Goal: Navigation & Orientation: Find specific page/section

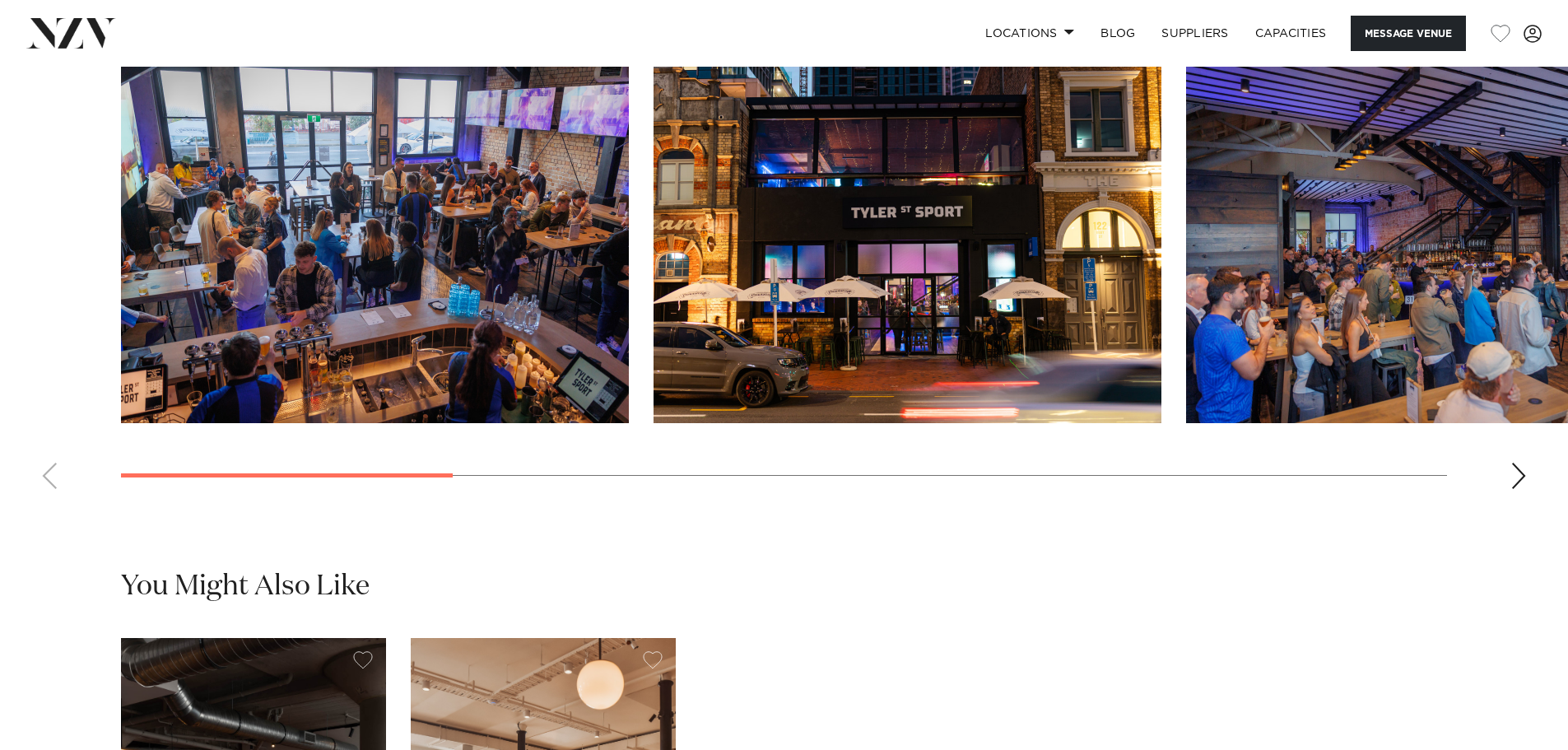
scroll to position [1646, 0]
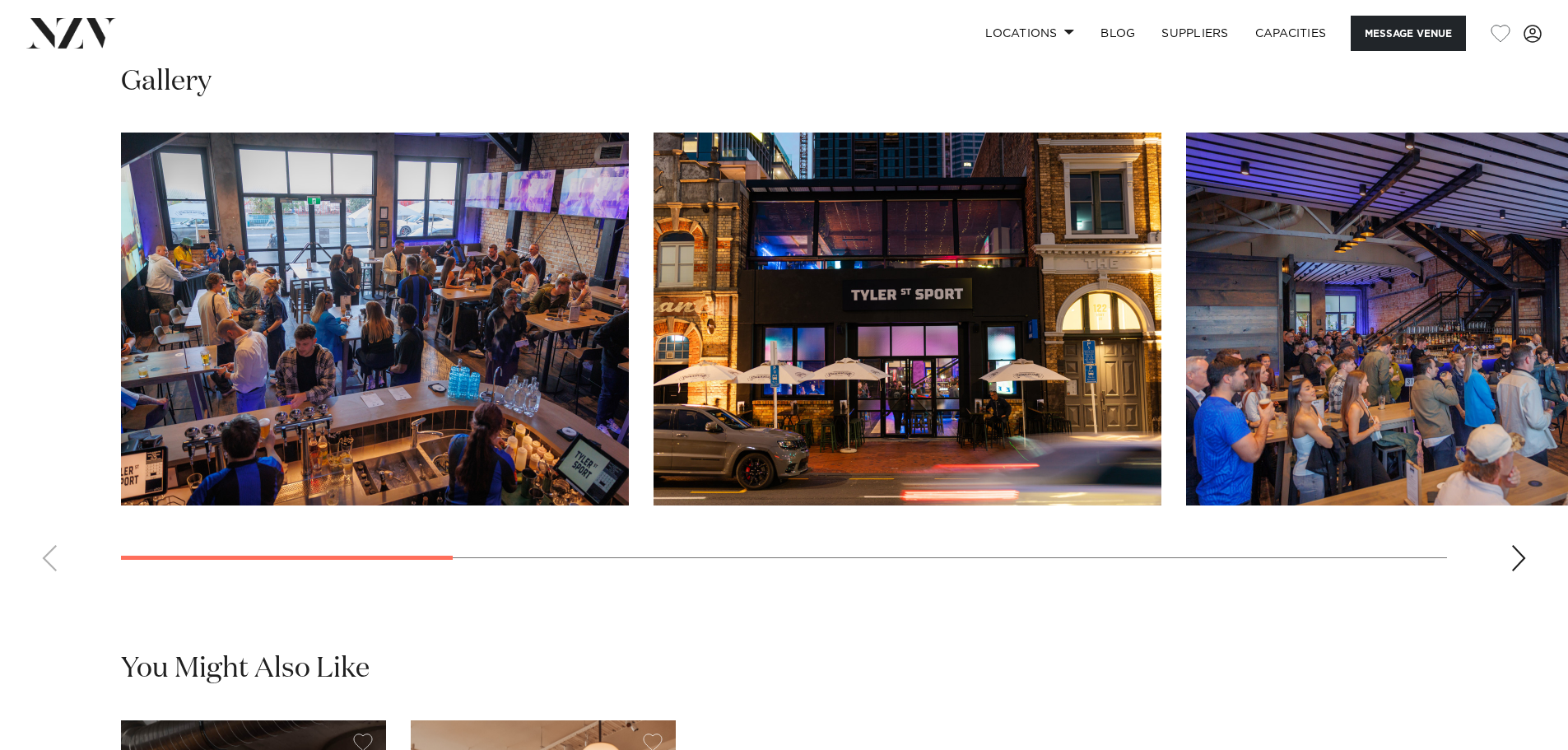
click at [1511, 571] on div "Next slide" at bounding box center [1518, 557] width 16 height 26
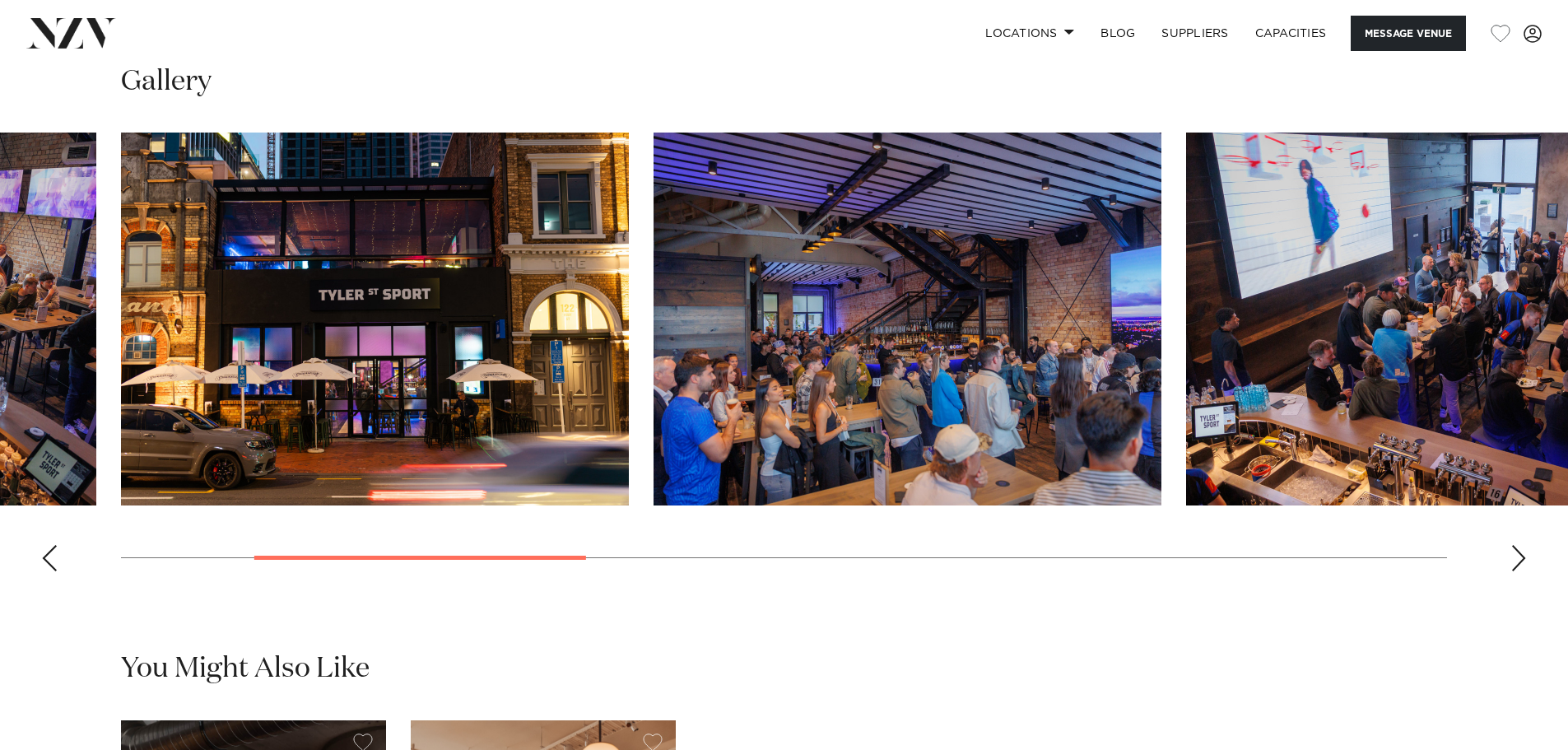
click at [1511, 571] on div "Next slide" at bounding box center [1518, 557] width 16 height 26
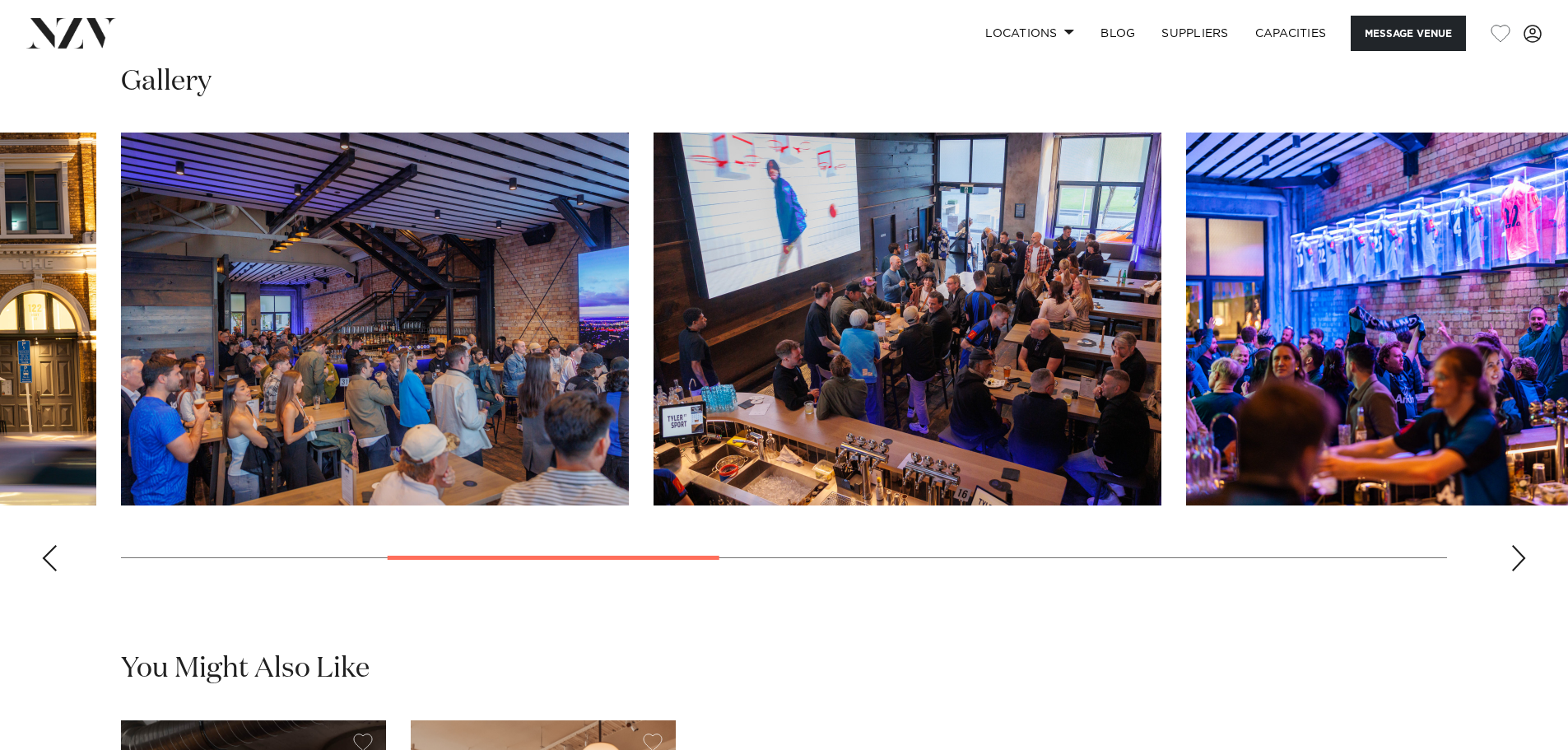
click at [1511, 571] on div "Next slide" at bounding box center [1518, 557] width 16 height 26
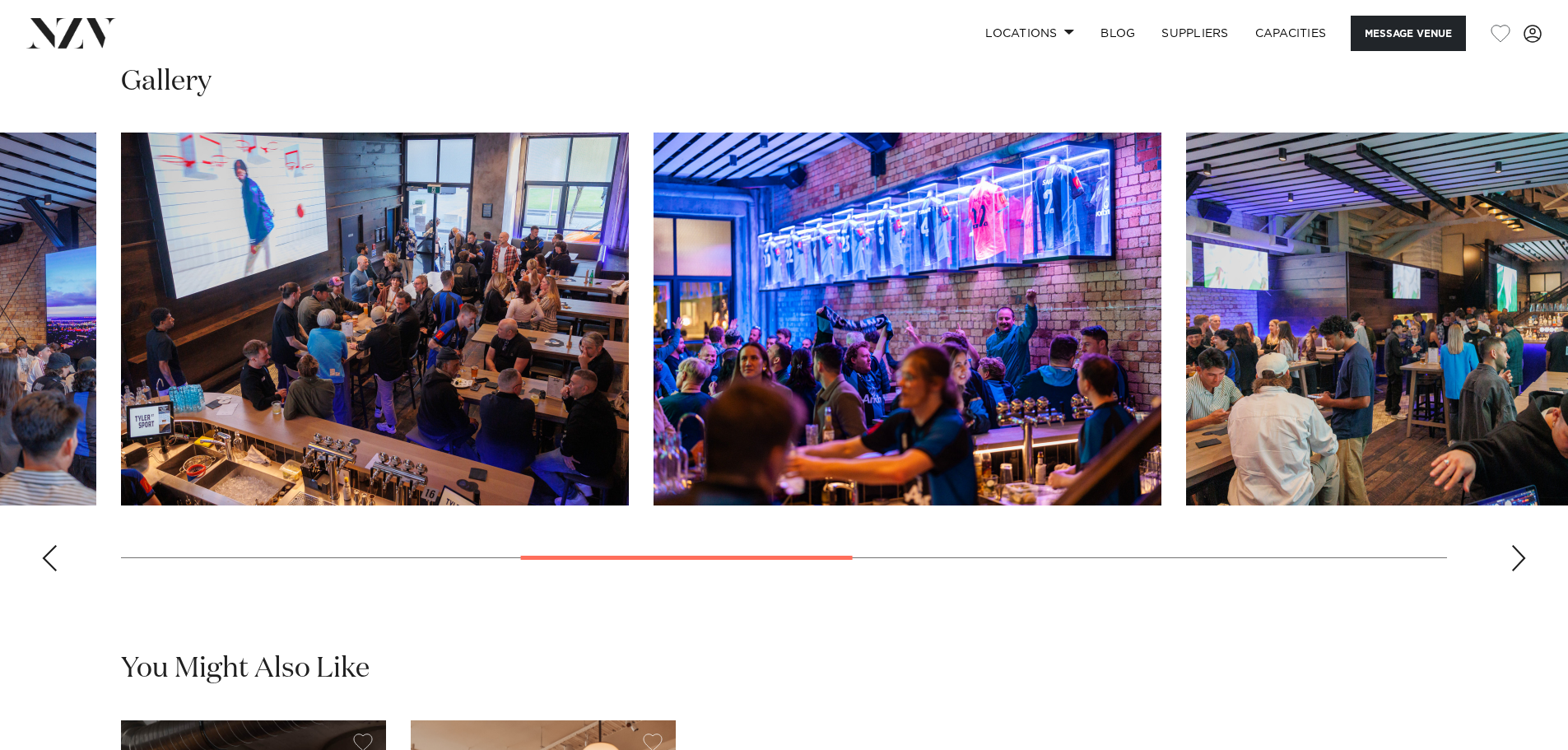
click at [1511, 571] on div "Next slide" at bounding box center [1518, 557] width 16 height 26
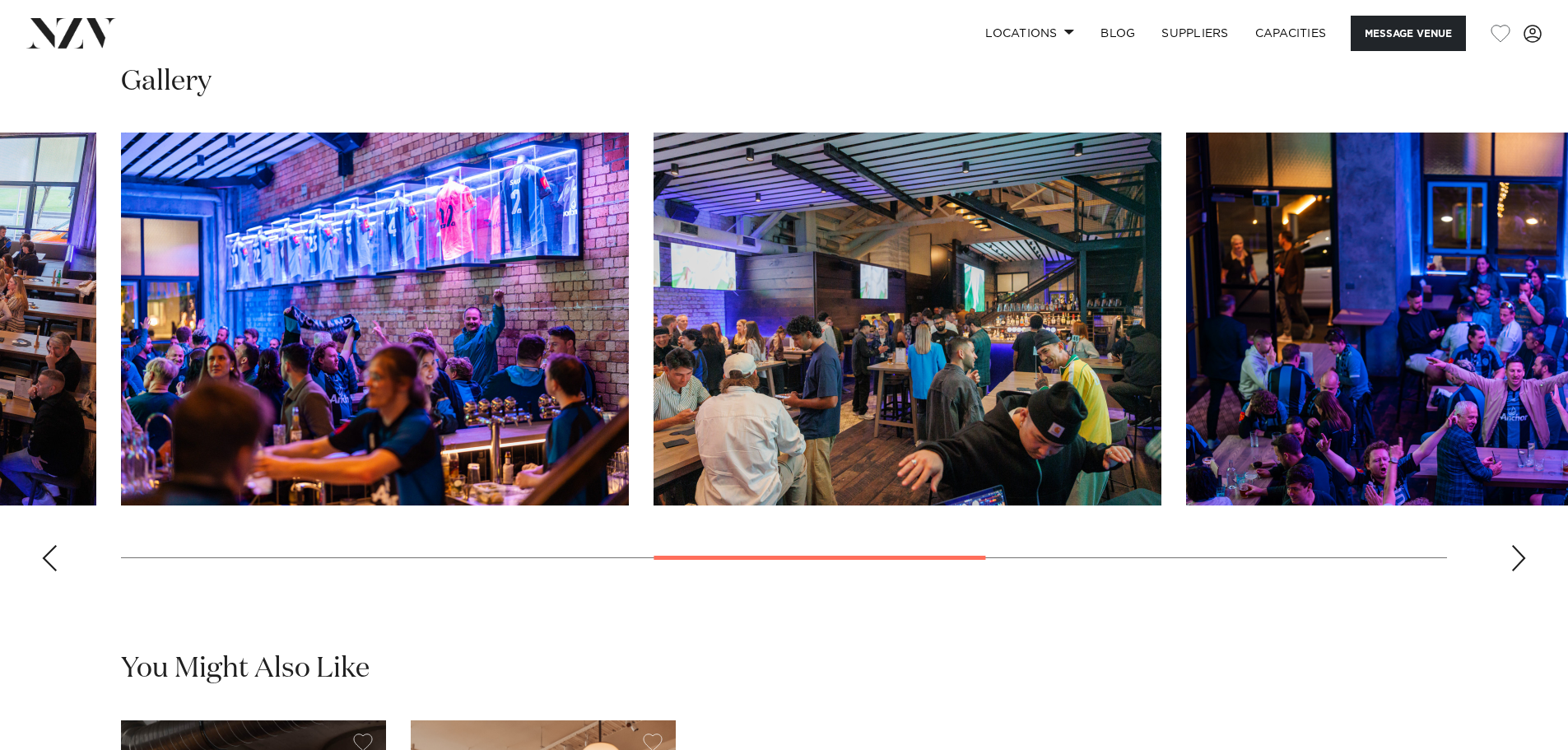
click at [1513, 571] on div "Next slide" at bounding box center [1518, 557] width 16 height 26
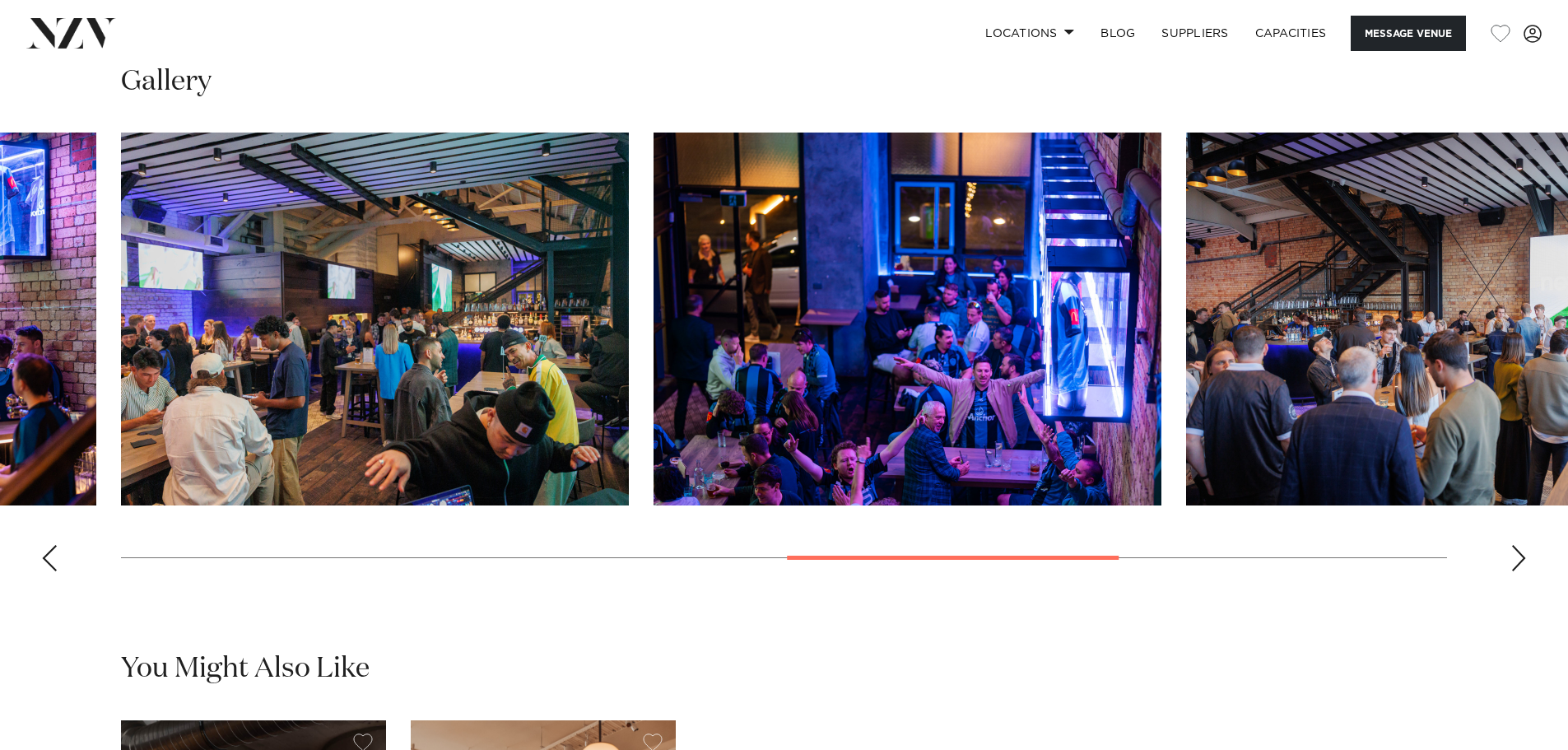
click at [1513, 571] on div "Next slide" at bounding box center [1518, 557] width 16 height 26
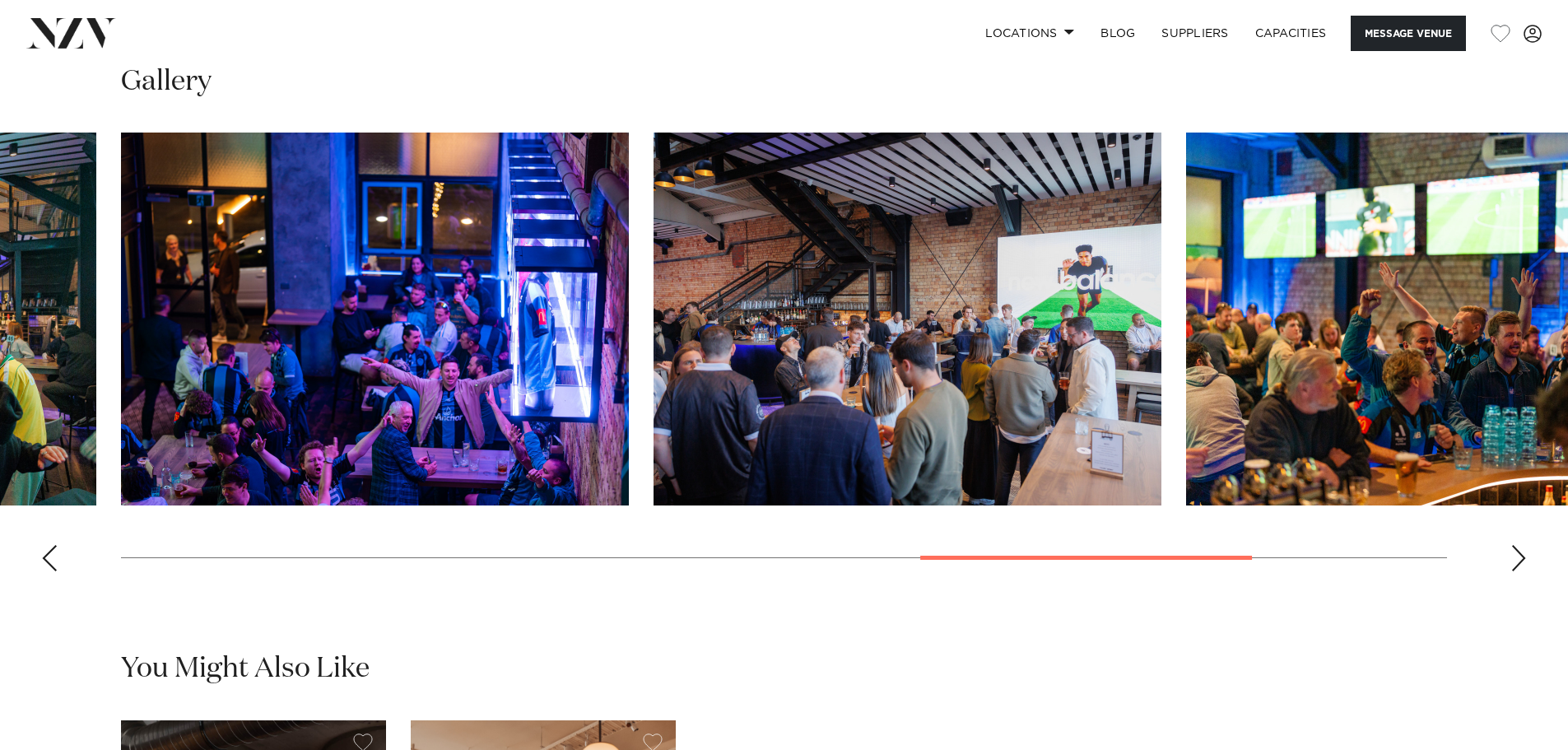
click at [44, 571] on div "Previous slide" at bounding box center [49, 557] width 16 height 26
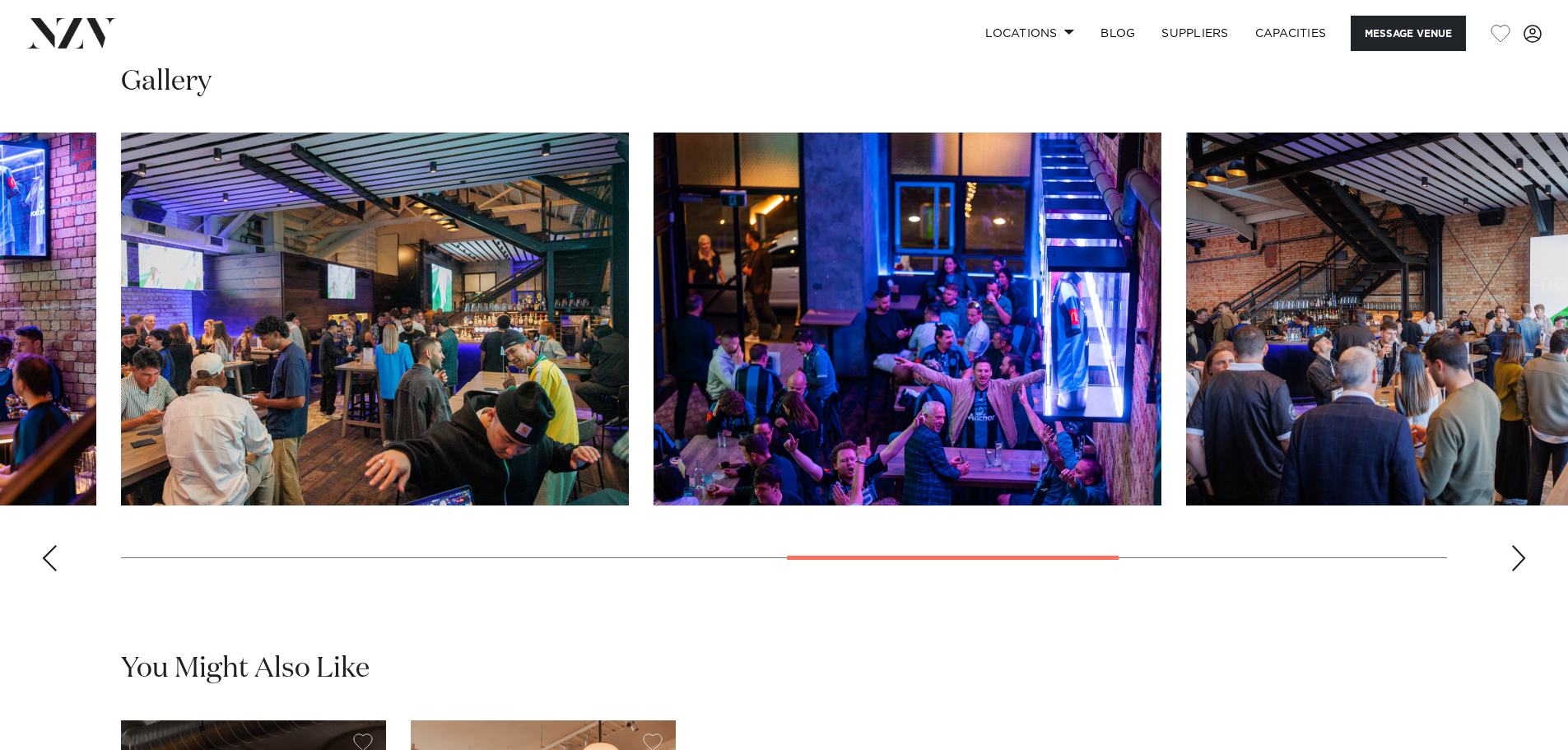
click at [44, 571] on div "Previous slide" at bounding box center [49, 557] width 16 height 26
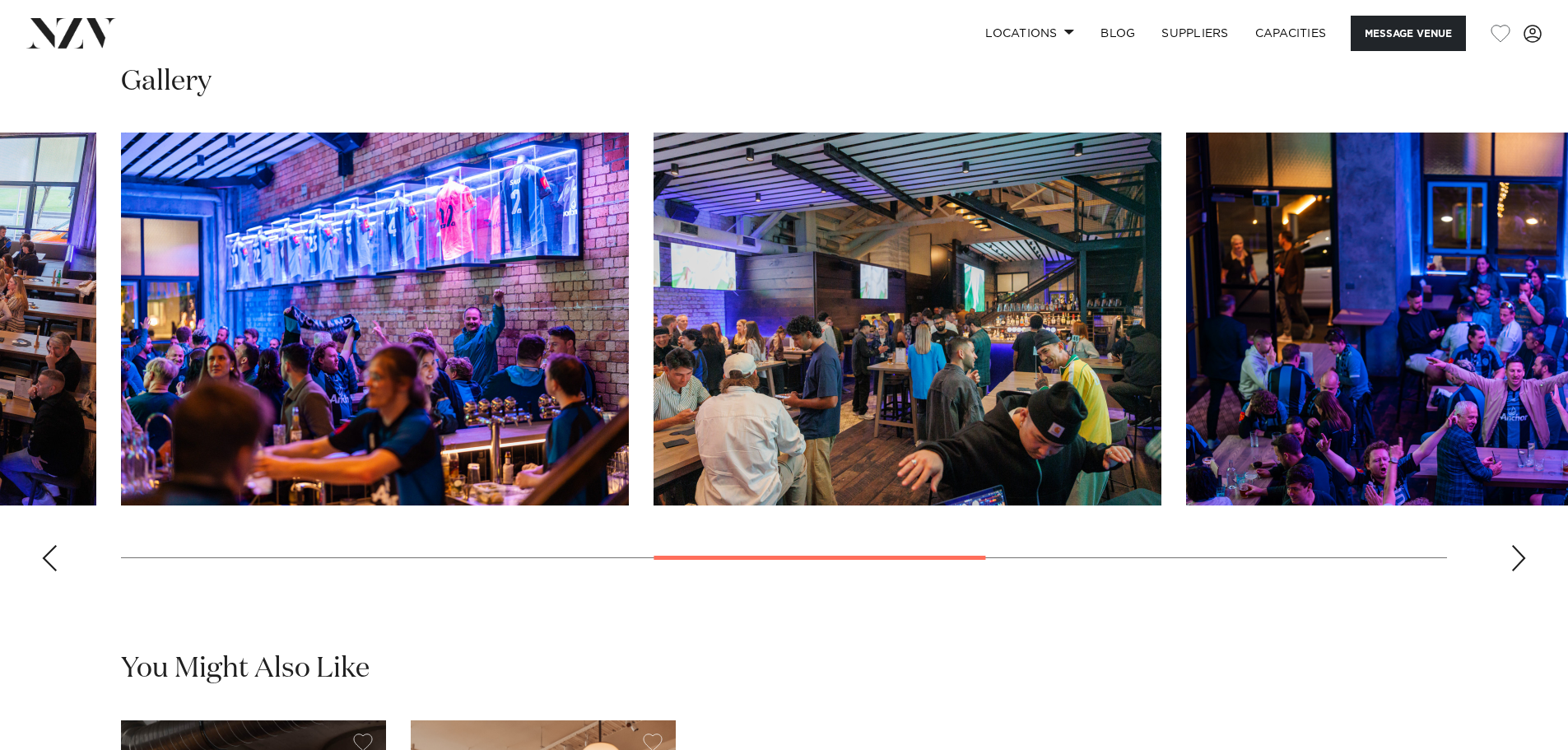
click at [44, 571] on div "Previous slide" at bounding box center [49, 557] width 16 height 26
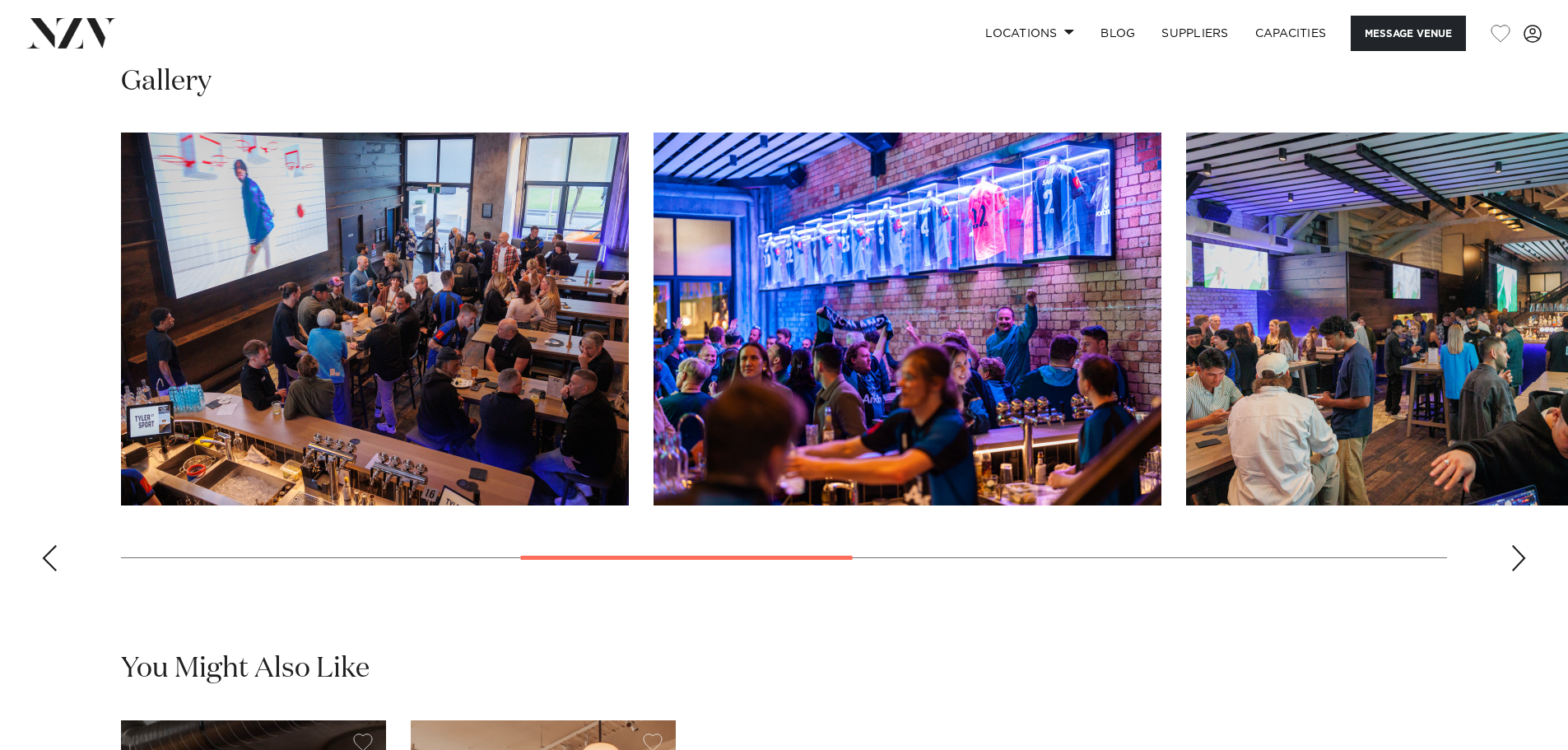
click at [44, 571] on div "Previous slide" at bounding box center [49, 557] width 16 height 26
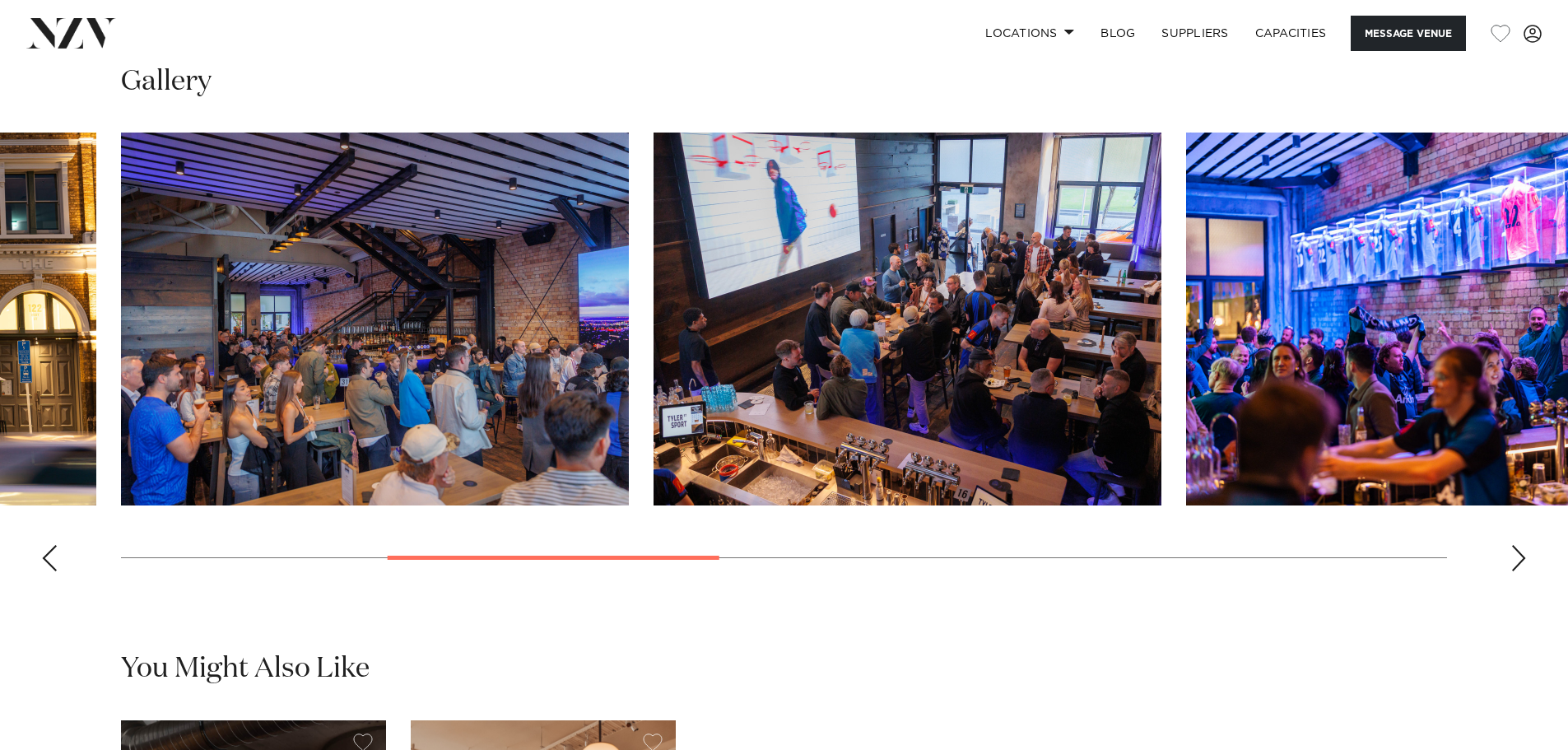
click at [44, 571] on div "Previous slide" at bounding box center [49, 557] width 16 height 26
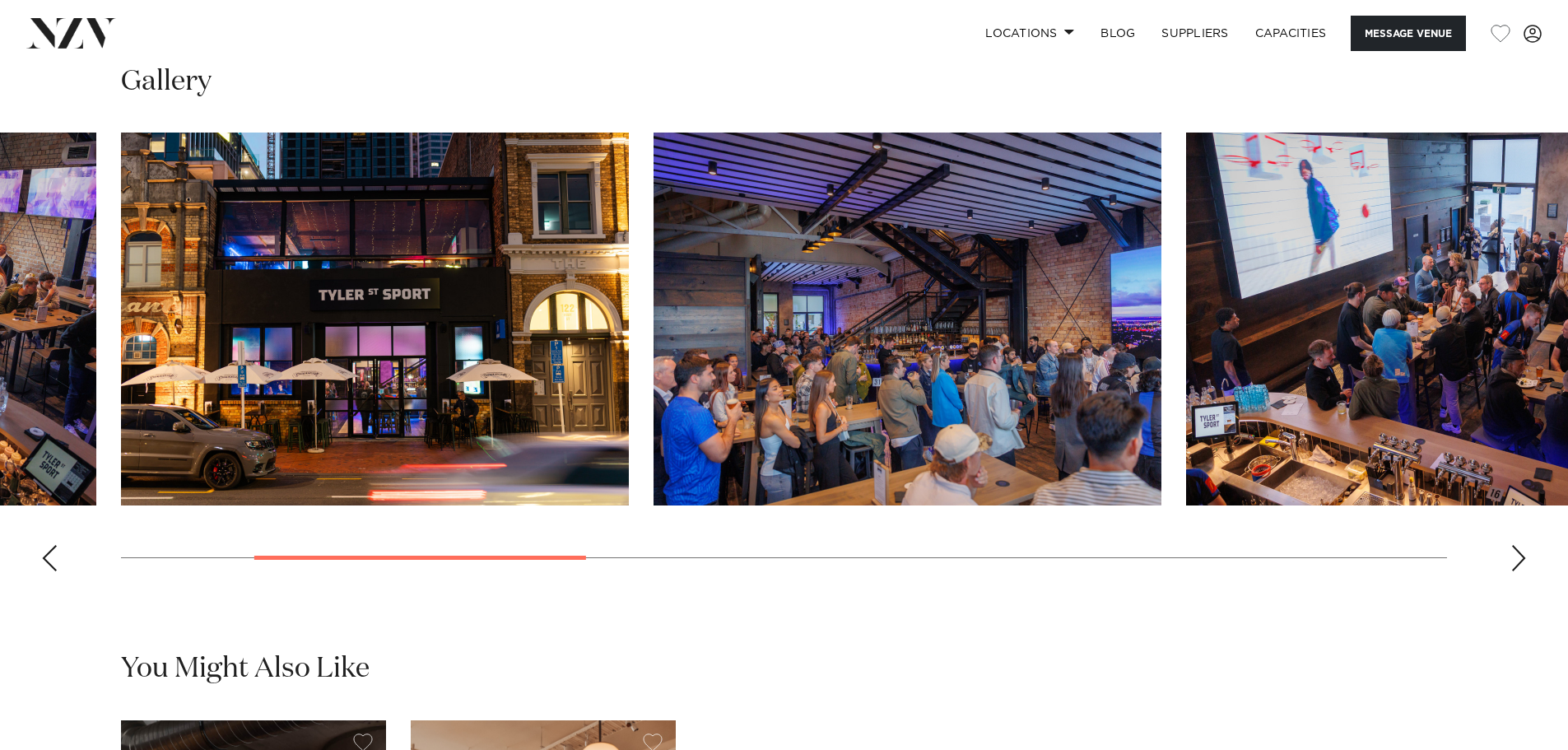
click at [1519, 571] on div "Next slide" at bounding box center [1518, 557] width 16 height 26
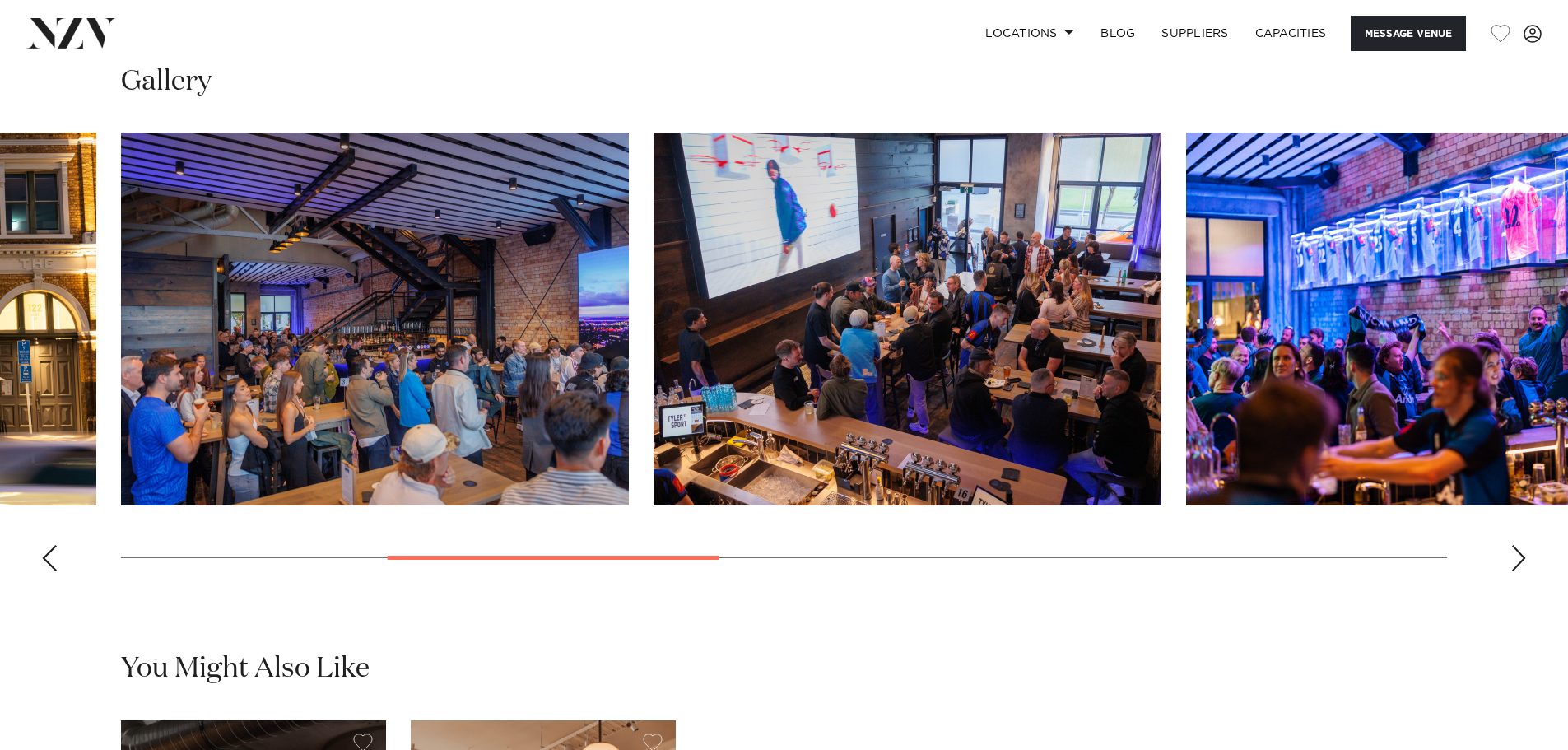
click at [1519, 571] on div "Next slide" at bounding box center [1518, 557] width 16 height 26
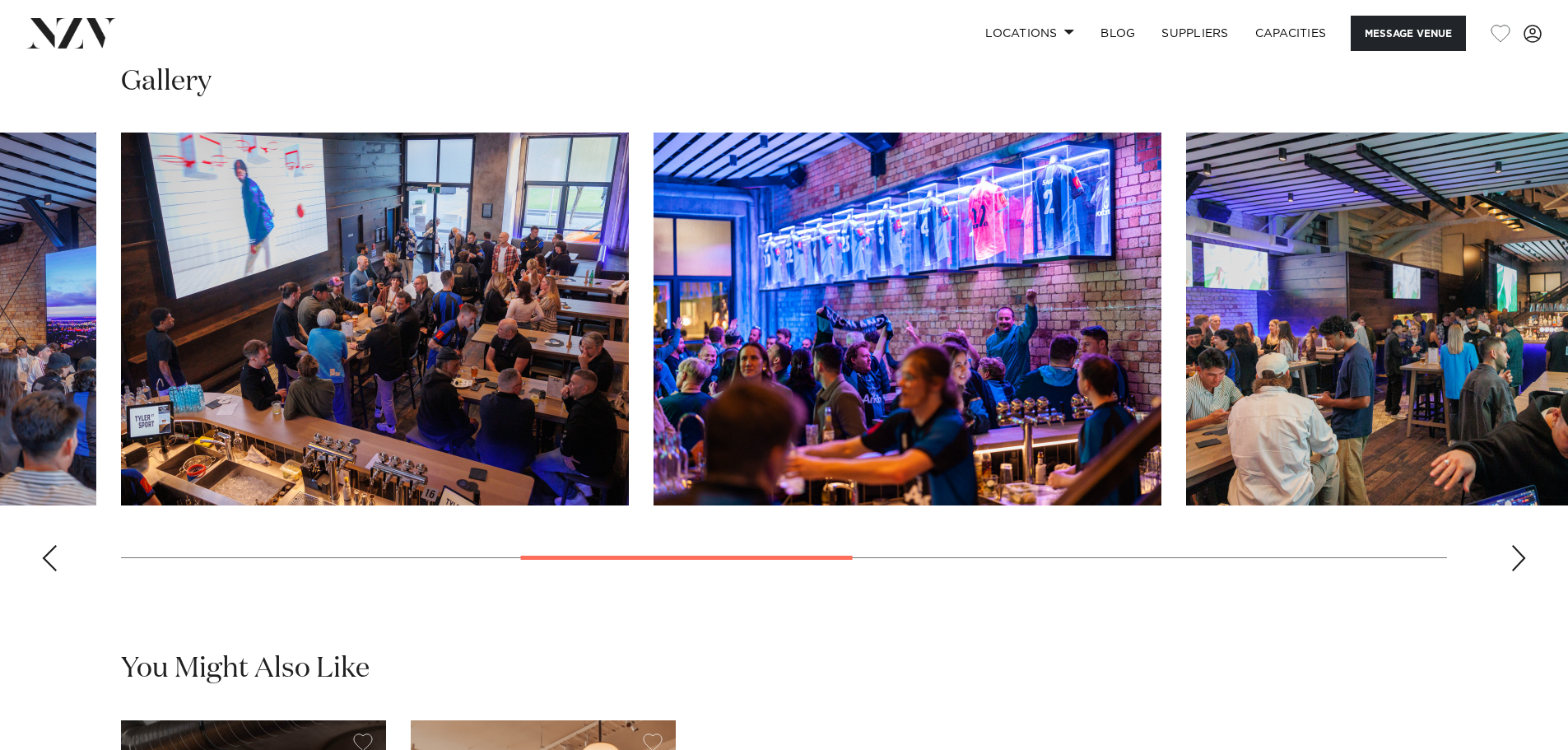
click at [1519, 571] on div "Next slide" at bounding box center [1518, 557] width 16 height 26
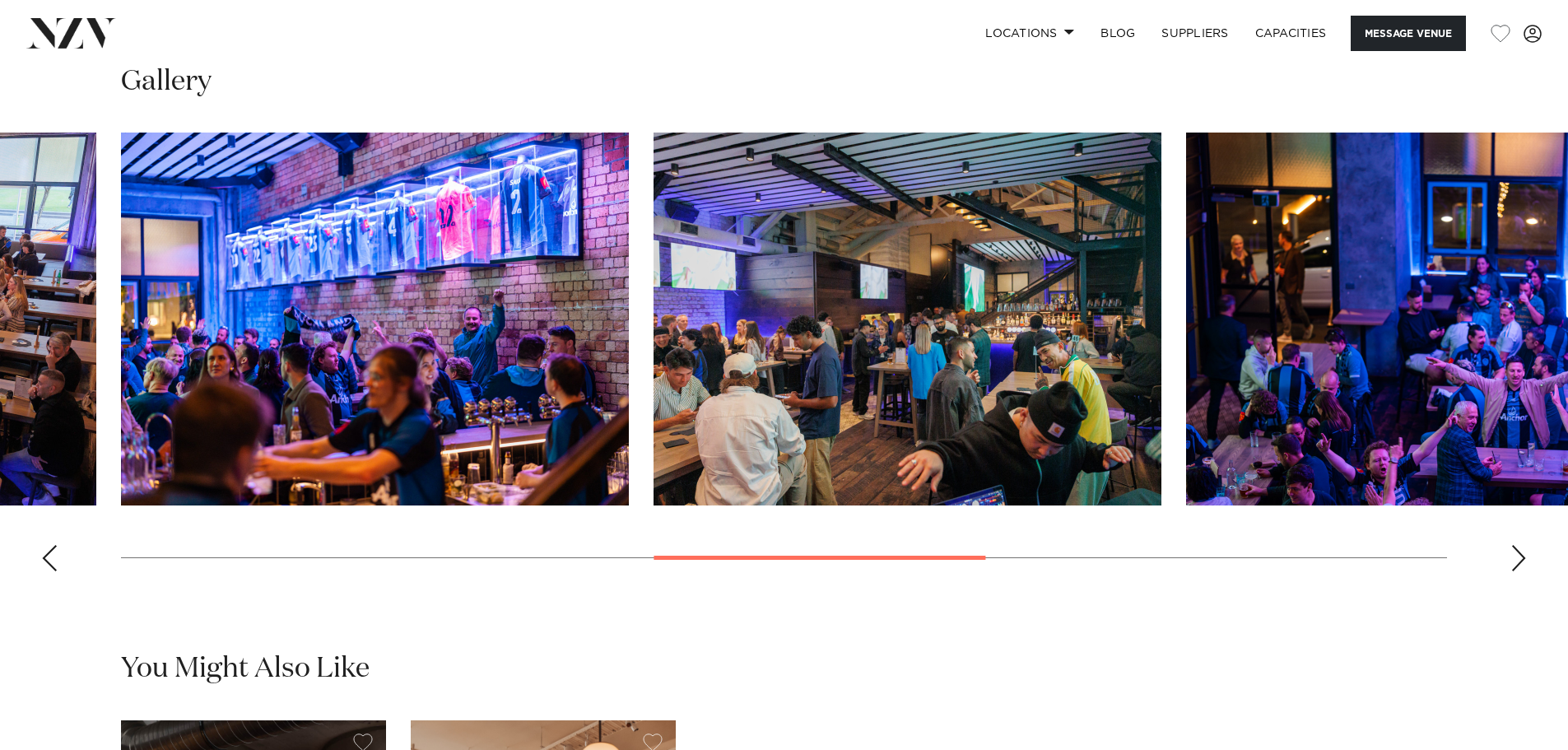
click at [1519, 571] on div "Next slide" at bounding box center [1518, 557] width 16 height 26
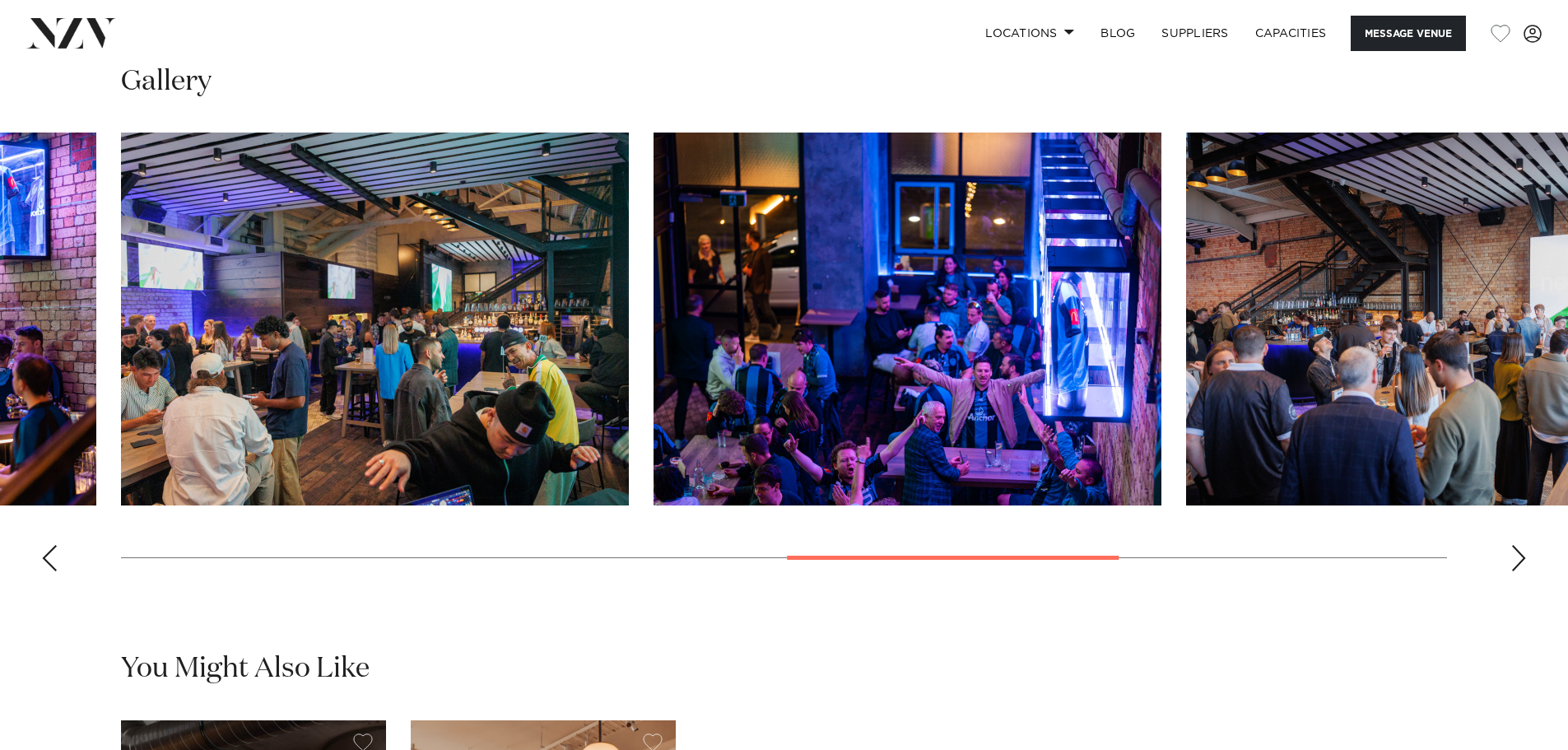
click at [1519, 571] on div "Next slide" at bounding box center [1518, 557] width 16 height 26
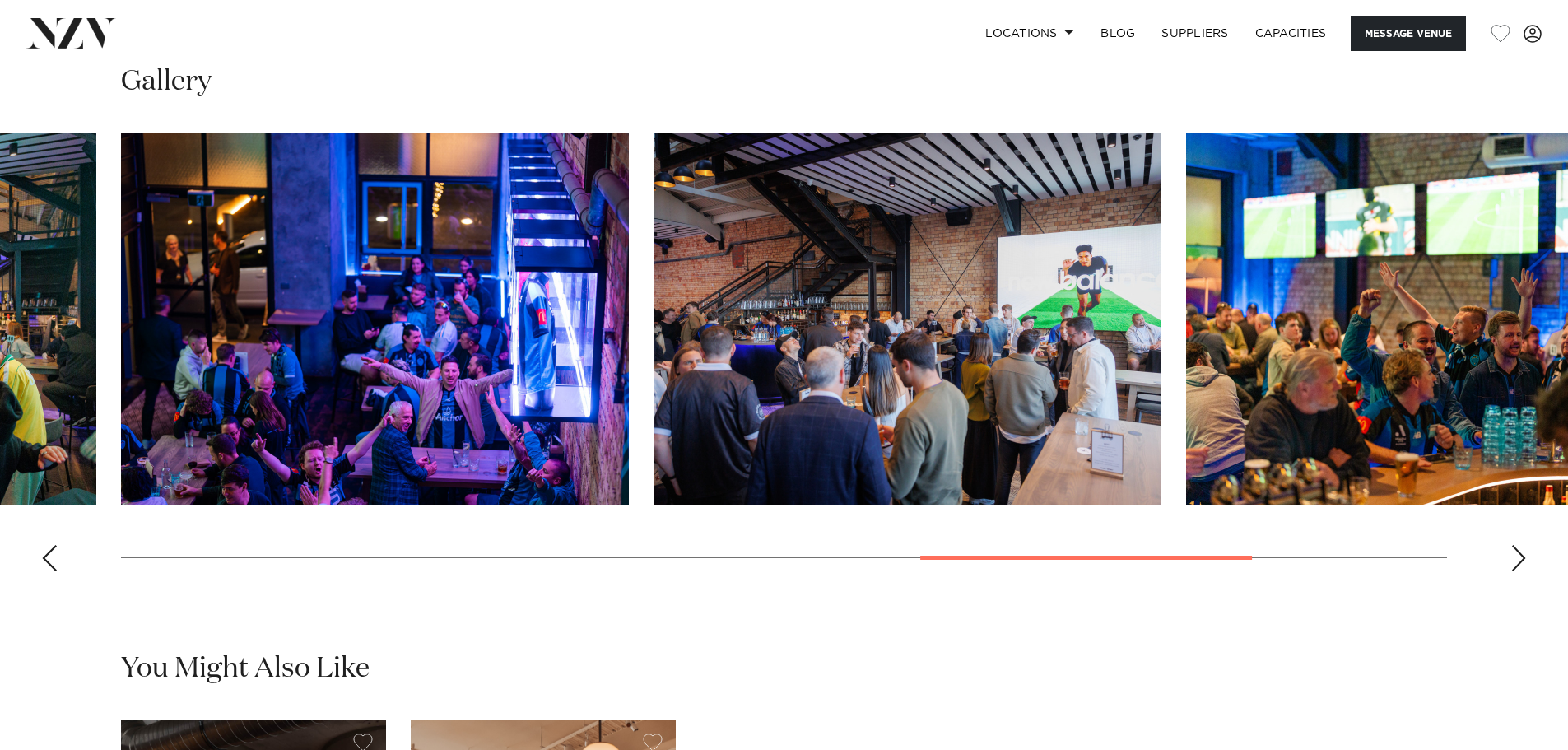
click at [1519, 571] on div "Next slide" at bounding box center [1518, 557] width 16 height 26
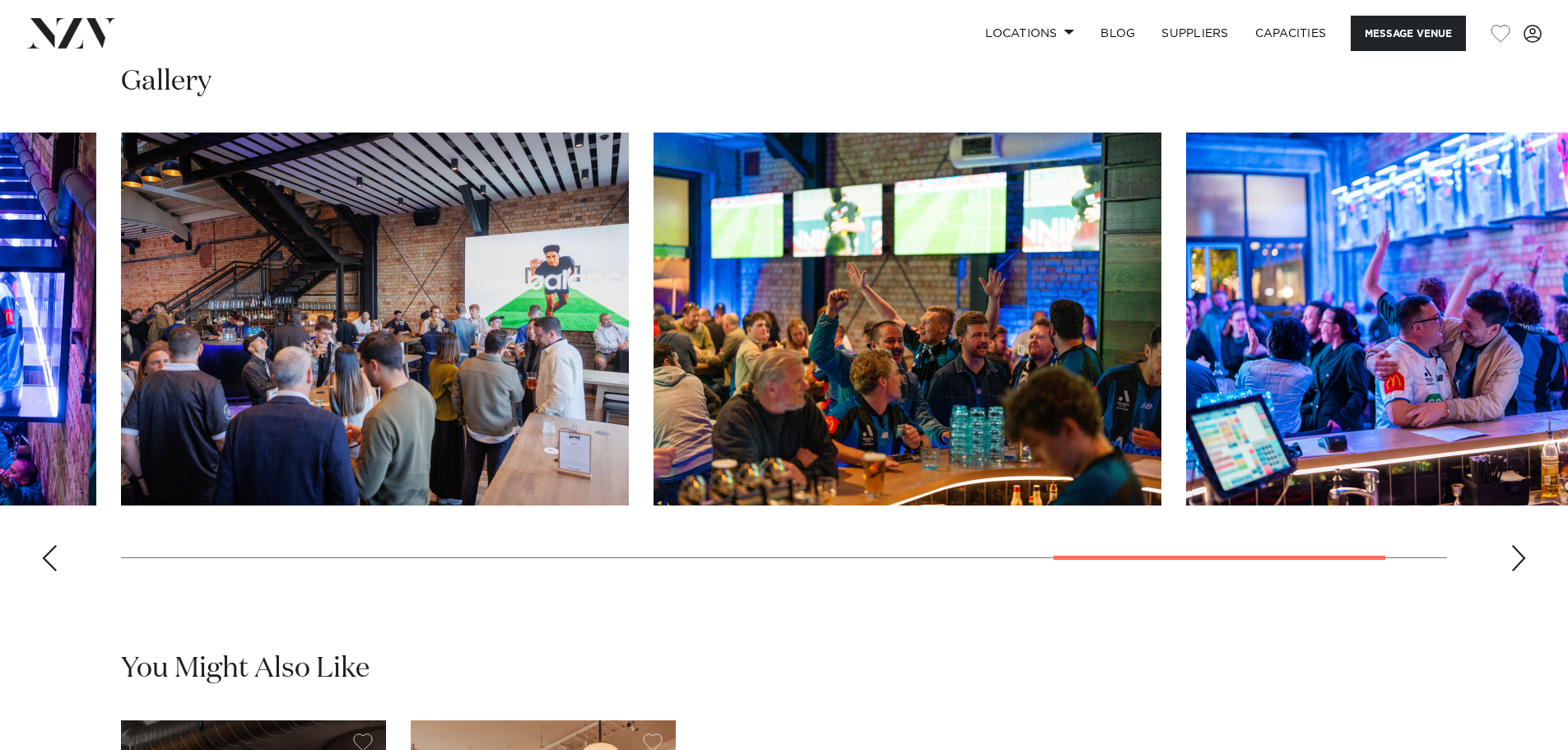
click at [1519, 571] on div "Next slide" at bounding box center [1518, 557] width 16 height 26
